Goal: Navigation & Orientation: Find specific page/section

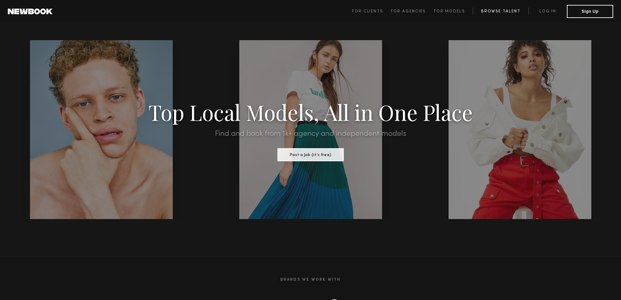
click at [495, 10] on link "Browse Talent" at bounding box center [501, 12] width 56 height 8
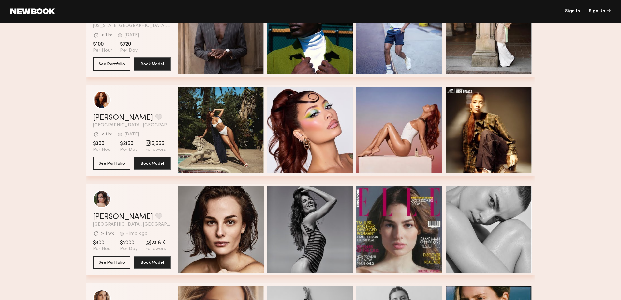
scroll to position [98, 0]
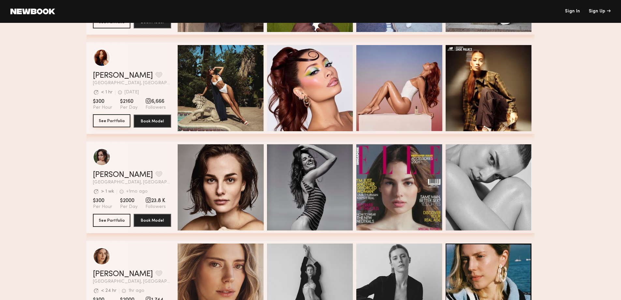
click at [110, 121] on button "See Portfolio" at bounding box center [112, 120] width 38 height 13
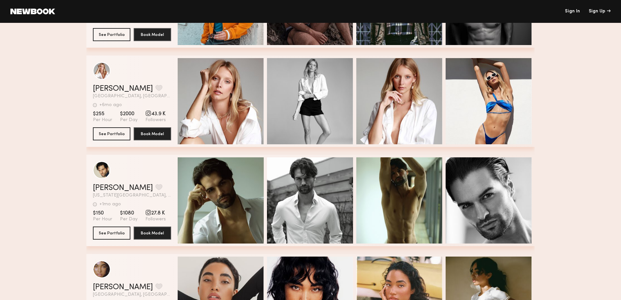
scroll to position [1207, 0]
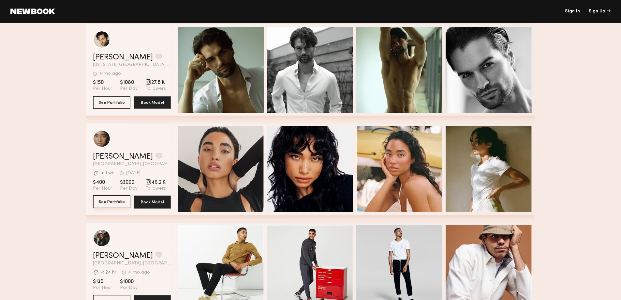
click at [113, 203] on button "See Portfolio" at bounding box center [112, 201] width 38 height 13
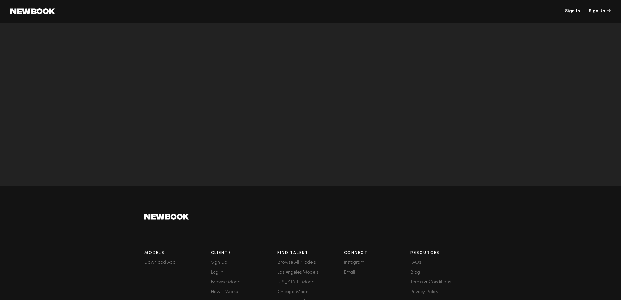
scroll to position [2120, 0]
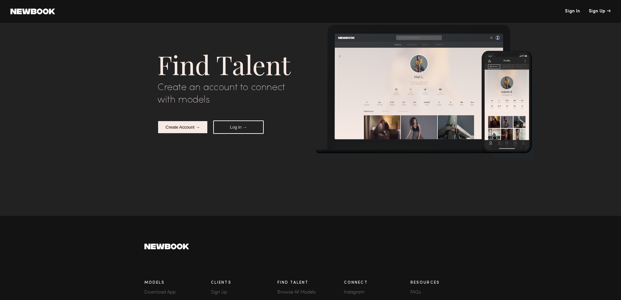
click at [33, 12] on link at bounding box center [32, 11] width 45 height 6
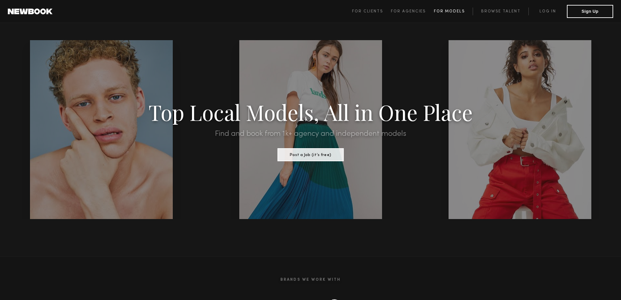
click at [454, 12] on span "For Models" at bounding box center [449, 11] width 31 height 4
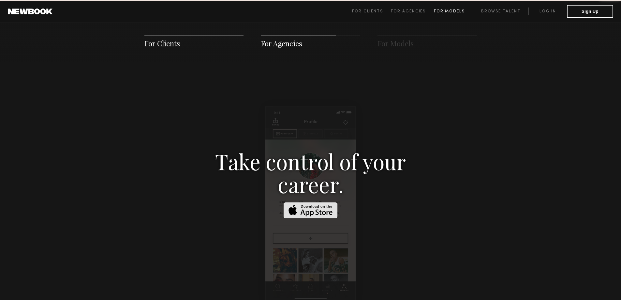
scroll to position [939, 0]
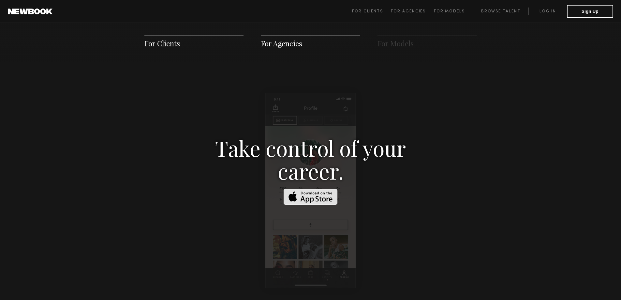
click at [164, 41] on span "For Clients" at bounding box center [162, 43] width 36 height 10
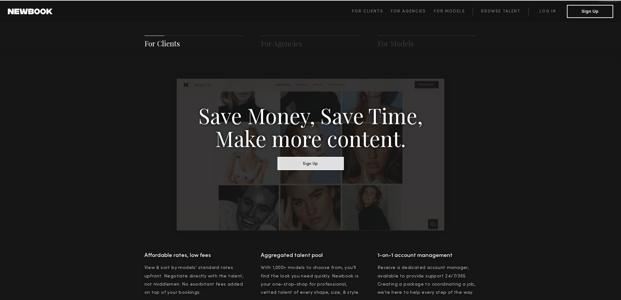
scroll to position [326, 0]
